Goal: Transaction & Acquisition: Purchase product/service

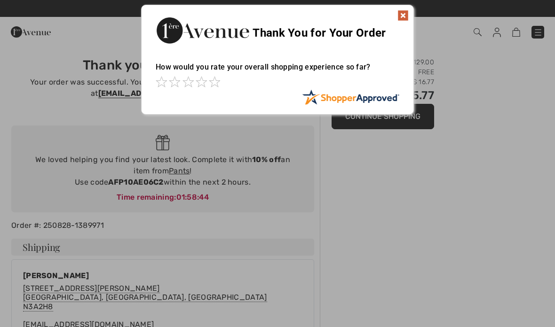
click at [405, 10] on img at bounding box center [403, 15] width 11 height 11
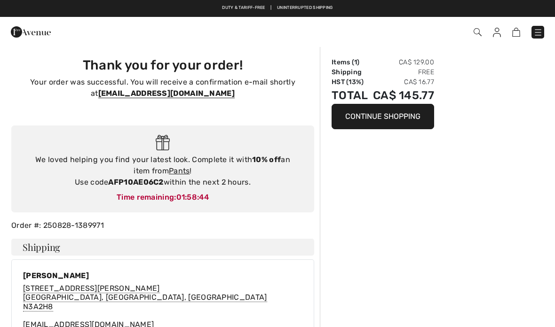
click at [404, 18] on div "Checkout" at bounding box center [277, 32] width 555 height 30
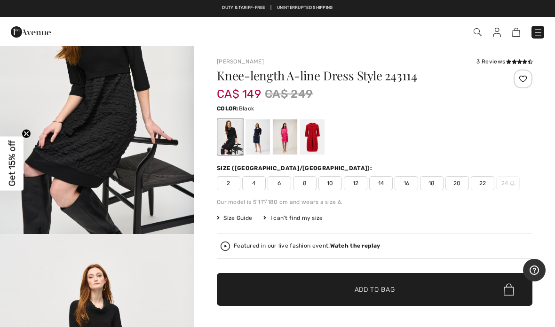
scroll to position [103, 0]
click at [184, 230] on div "1 / 11" at bounding box center [97, 90] width 194 height 292
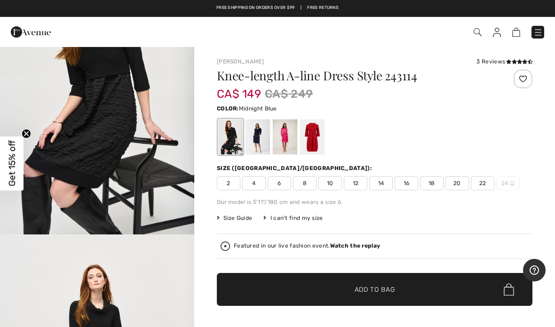
click at [261, 142] on div at bounding box center [258, 137] width 24 height 35
